Goal: Task Accomplishment & Management: Manage account settings

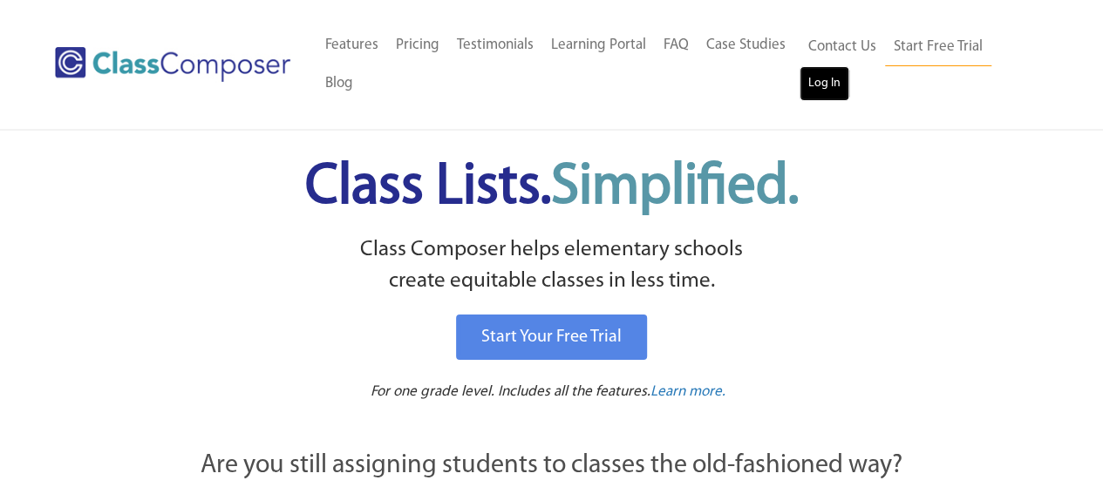
click at [805, 78] on link "Log In" at bounding box center [824, 83] width 50 height 35
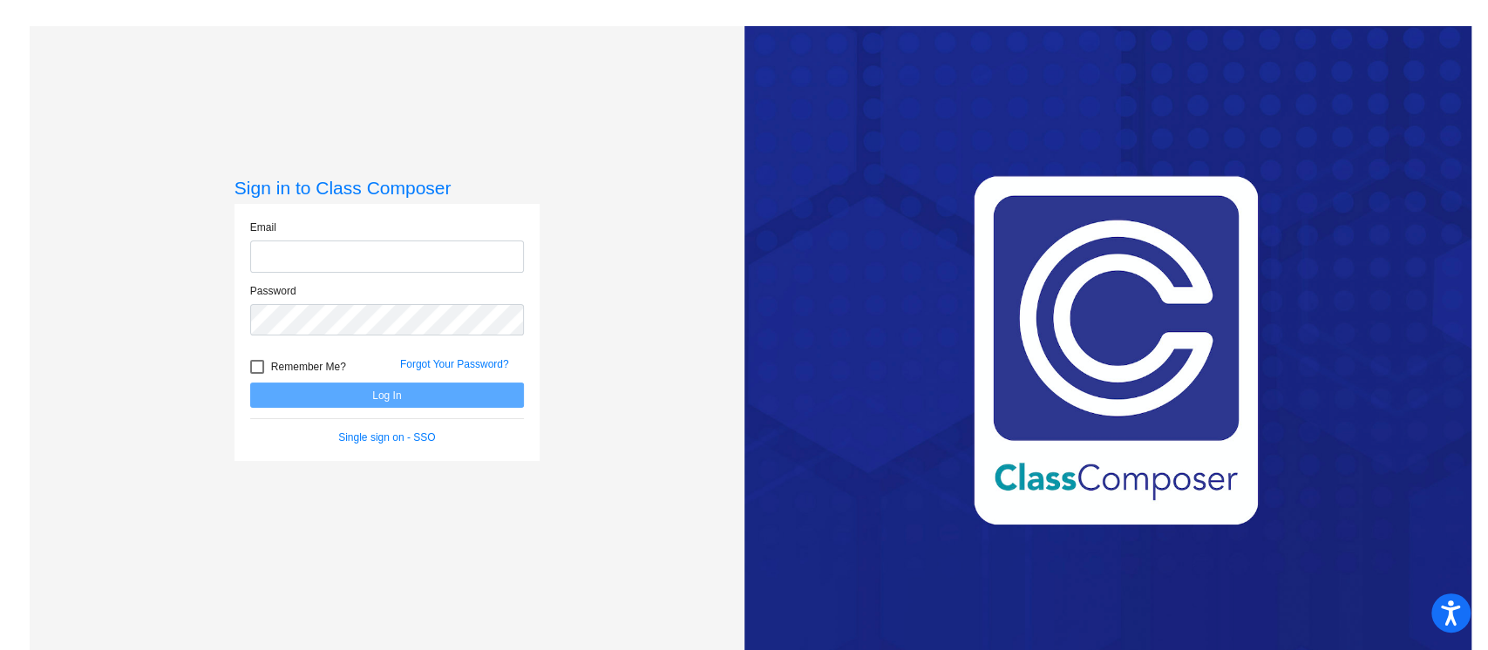
type input "[EMAIL_ADDRESS][PERSON_NAME][DOMAIN_NAME]"
click at [452, 387] on button "Log In" at bounding box center [387, 395] width 274 height 25
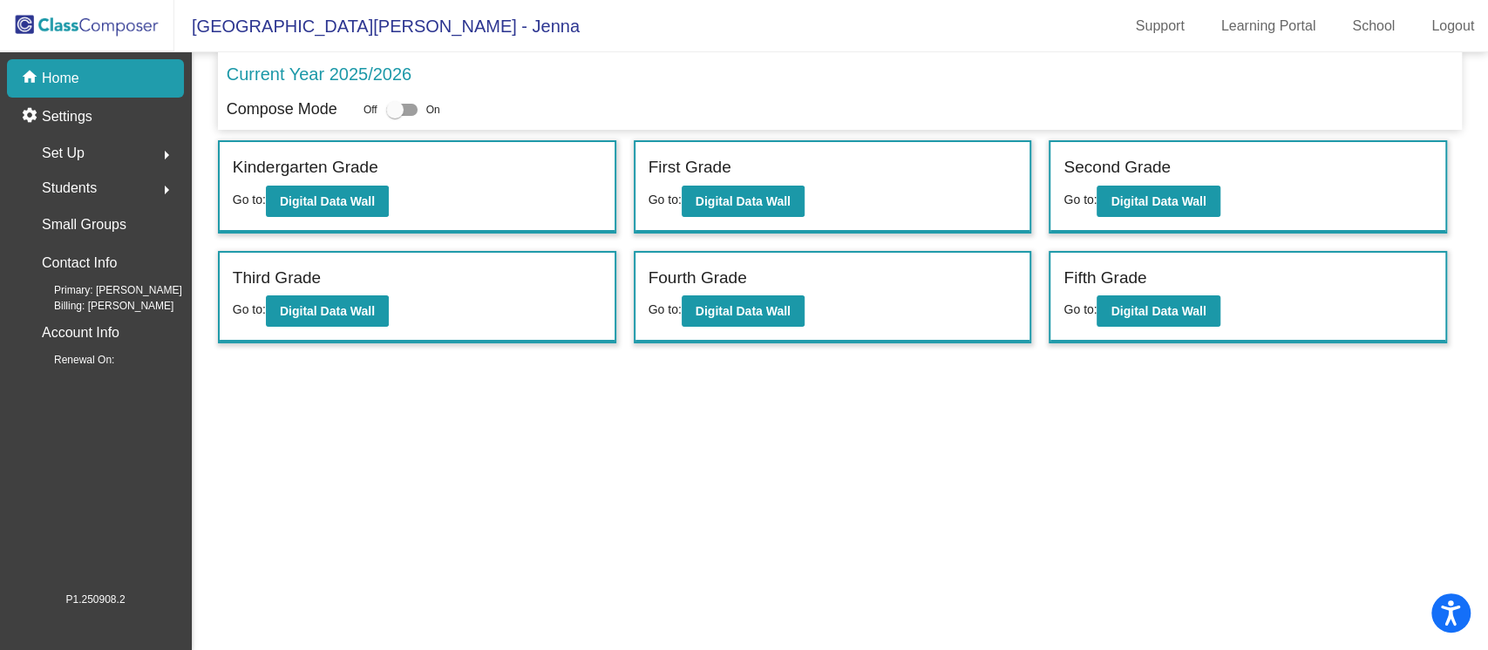
click at [351, 72] on p "Current Year 2025/2026" at bounding box center [319, 74] width 185 height 26
click at [1388, 32] on link "School" at bounding box center [1373, 26] width 71 height 28
